Goal: Information Seeking & Learning: Learn about a topic

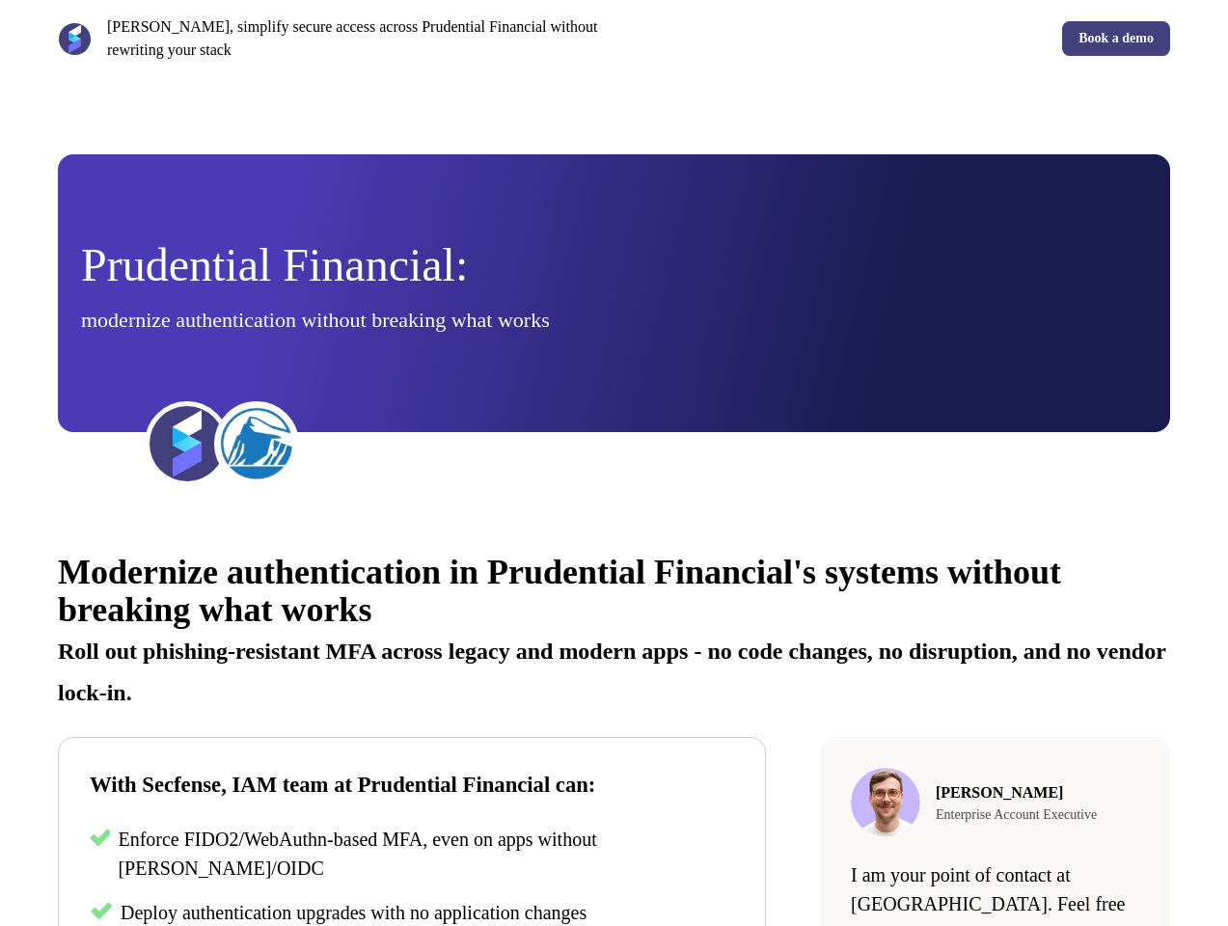
click at [613, 39] on div "[PERSON_NAME], simplify secure access across Prudential Financial without rewri…" at bounding box center [614, 38] width 1228 height 77
click at [332, 39] on p "[PERSON_NAME], simplify secure access across Prudential Financial without rewri…" at bounding box center [357, 38] width 500 height 46
click at [896, 39] on div "Book a demo" at bounding box center [896, 38] width 549 height 35
click at [613, 293] on div "Prudential Financial: modernize authentication without breaking what works" at bounding box center [614, 293] width 1066 height 101
click at [187, 444] on img at bounding box center [187, 443] width 77 height 77
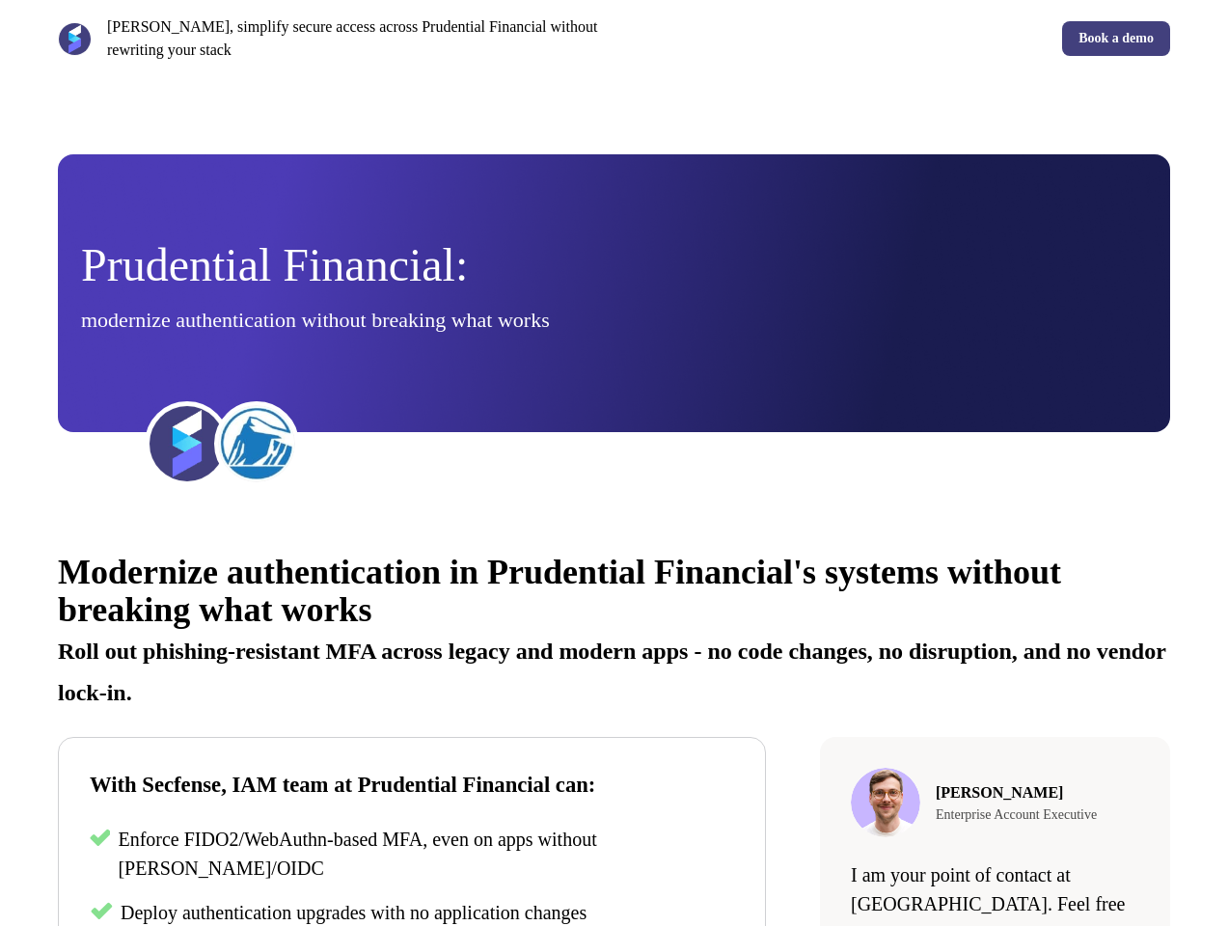
click at [257, 444] on img at bounding box center [256, 443] width 77 height 77
click at [613, 725] on div "Modernize authentication in Prudential Financial's systems without breaking wha…" at bounding box center [614, 872] width 1228 height 694
click at [613, 628] on p "Roll out phishing-resistant MFA across legacy and modern apps - no code changes…" at bounding box center [614, 664] width 1112 height 83
click at [412, 856] on p "Enforce FIDO2/WebAuthn-based MFA, even on apps without [PERSON_NAME]/OIDC" at bounding box center [426, 854] width 616 height 58
click at [412, 912] on span "Deploy authentication upgrades with no application changes" at bounding box center [354, 912] width 466 height 21
